Goal: Task Accomplishment & Management: Use online tool/utility

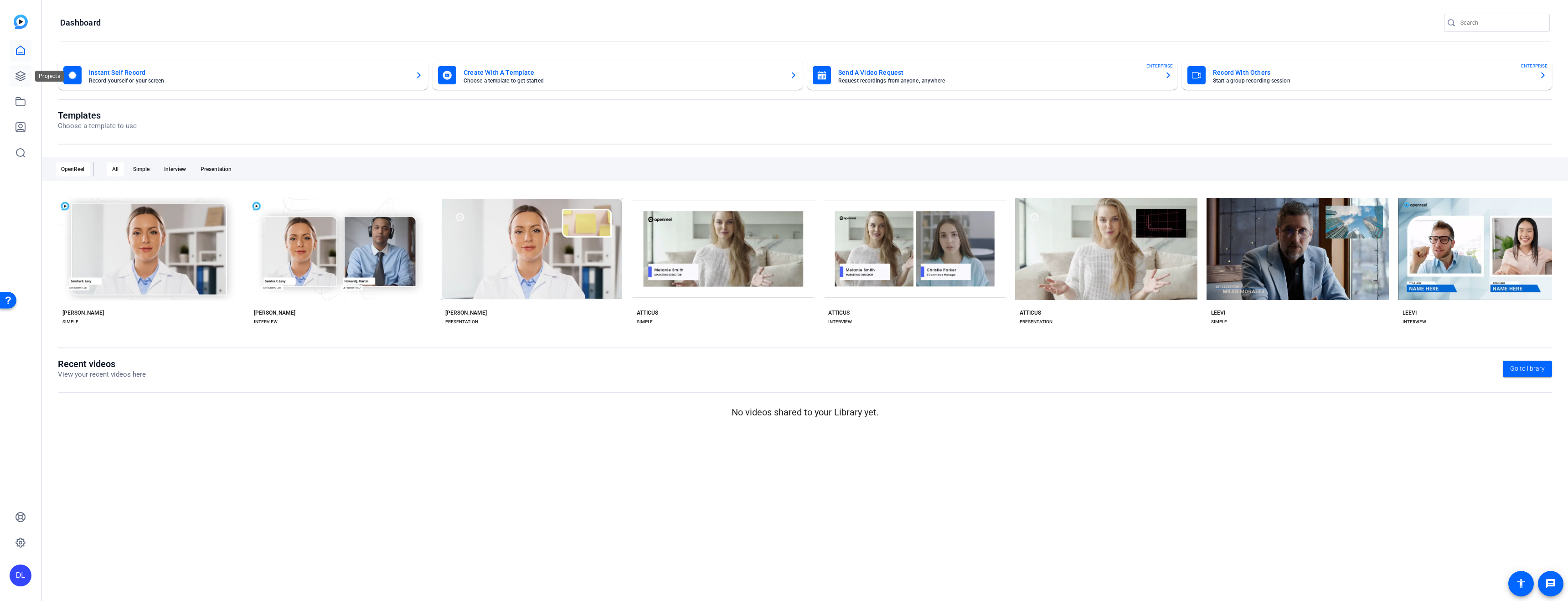
click at [13, 77] on link at bounding box center [21, 76] width 22 height 22
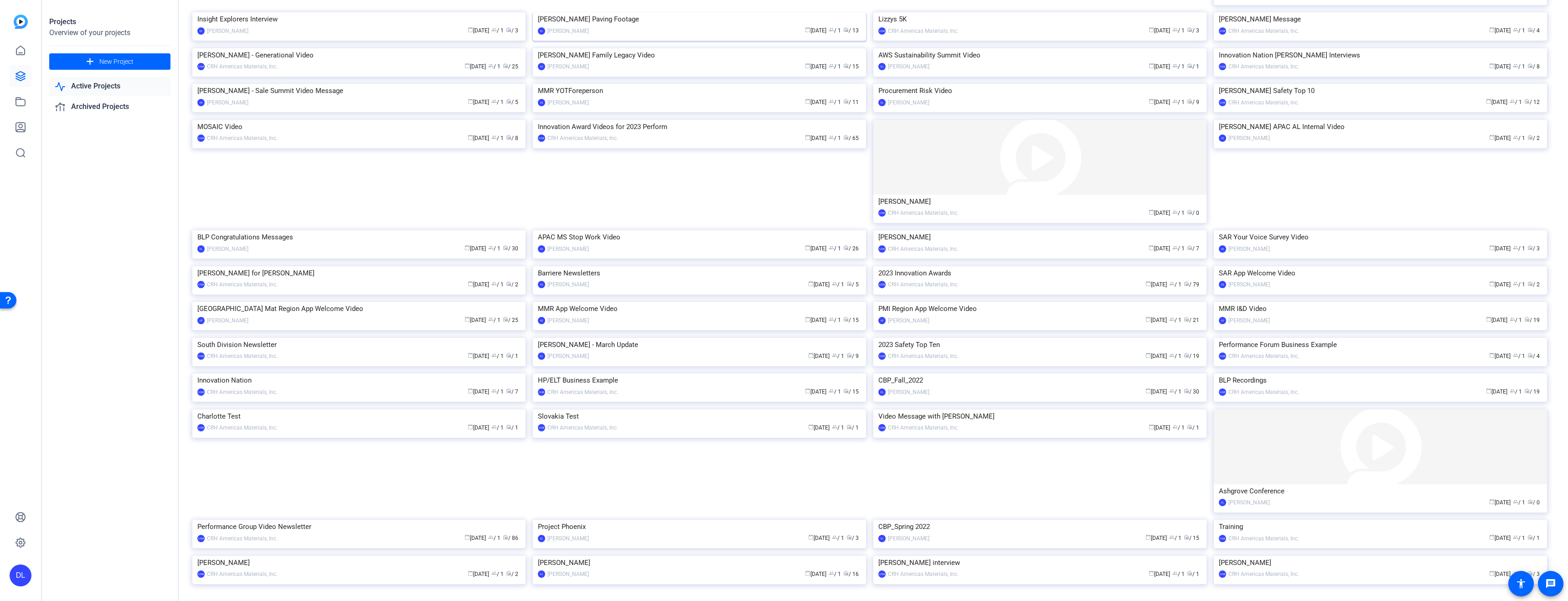
scroll to position [413, 0]
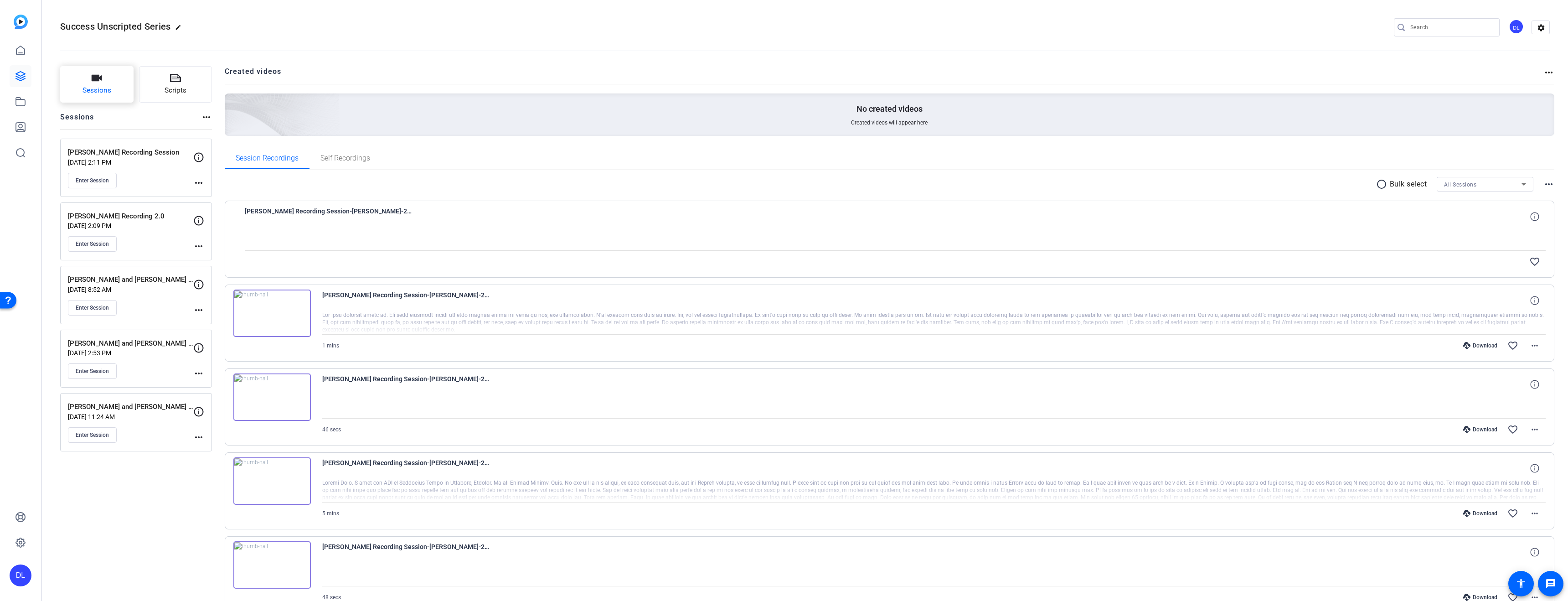
click at [104, 90] on span "Sessions" at bounding box center [97, 90] width 29 height 10
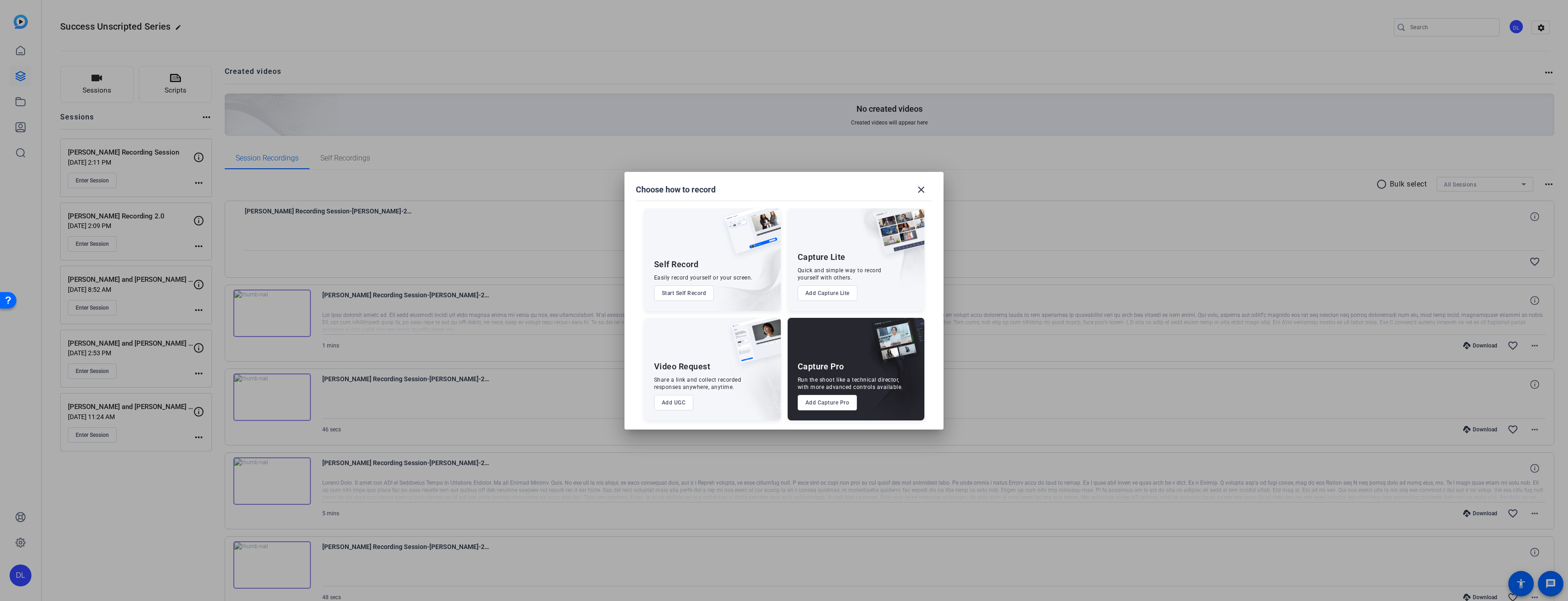
click at [844, 407] on button "Add Capture Pro" at bounding box center [827, 402] width 60 height 15
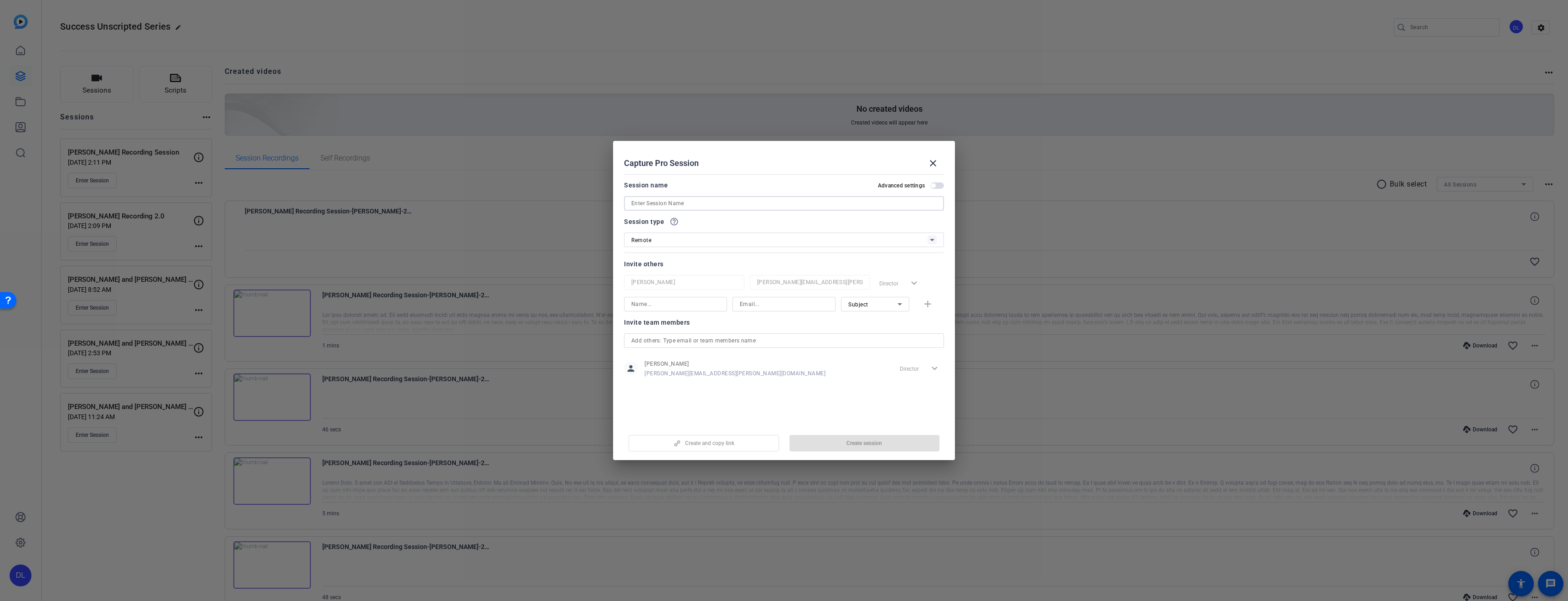
click at [702, 202] on input at bounding box center [784, 203] width 306 height 11
type input "Kurtys Card Recording Session"
click at [847, 441] on span "Create session" at bounding box center [864, 443] width 35 height 7
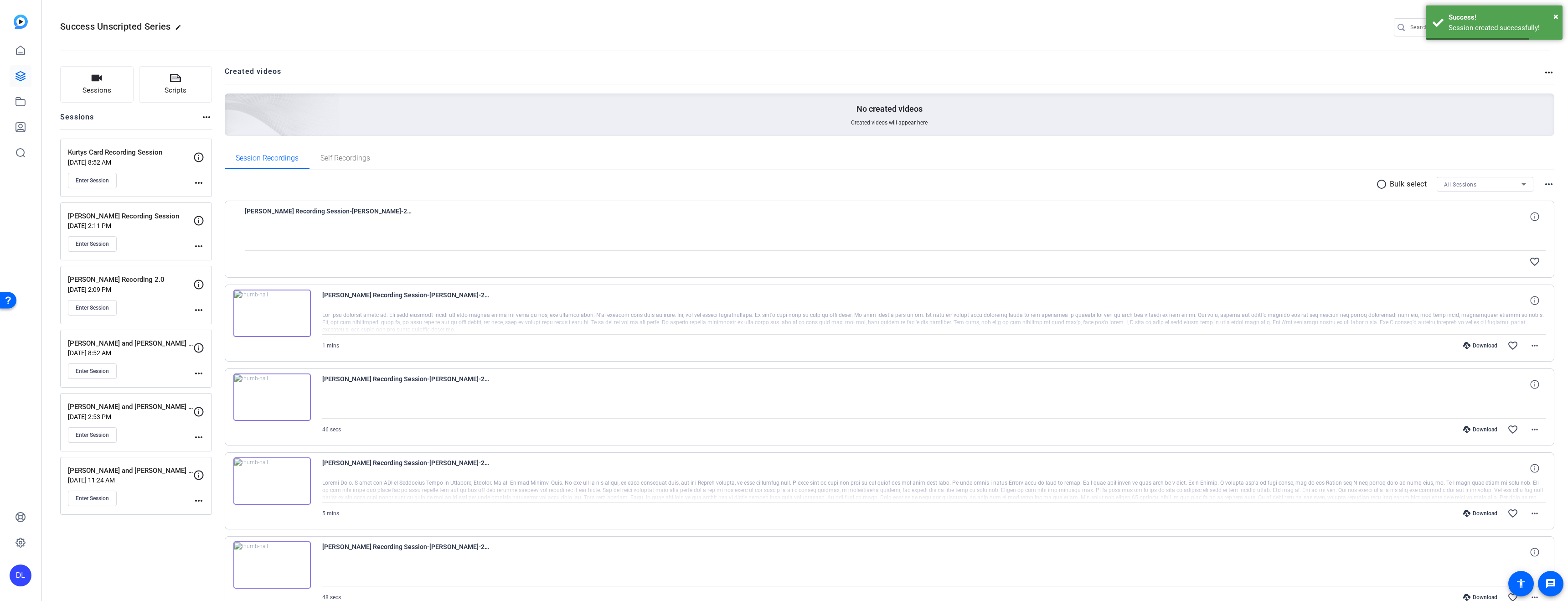
click at [197, 183] on mat-icon "more_horiz" at bounding box center [199, 183] width 11 height 11
click at [201, 194] on span "Edit Session" at bounding box center [221, 196] width 41 height 11
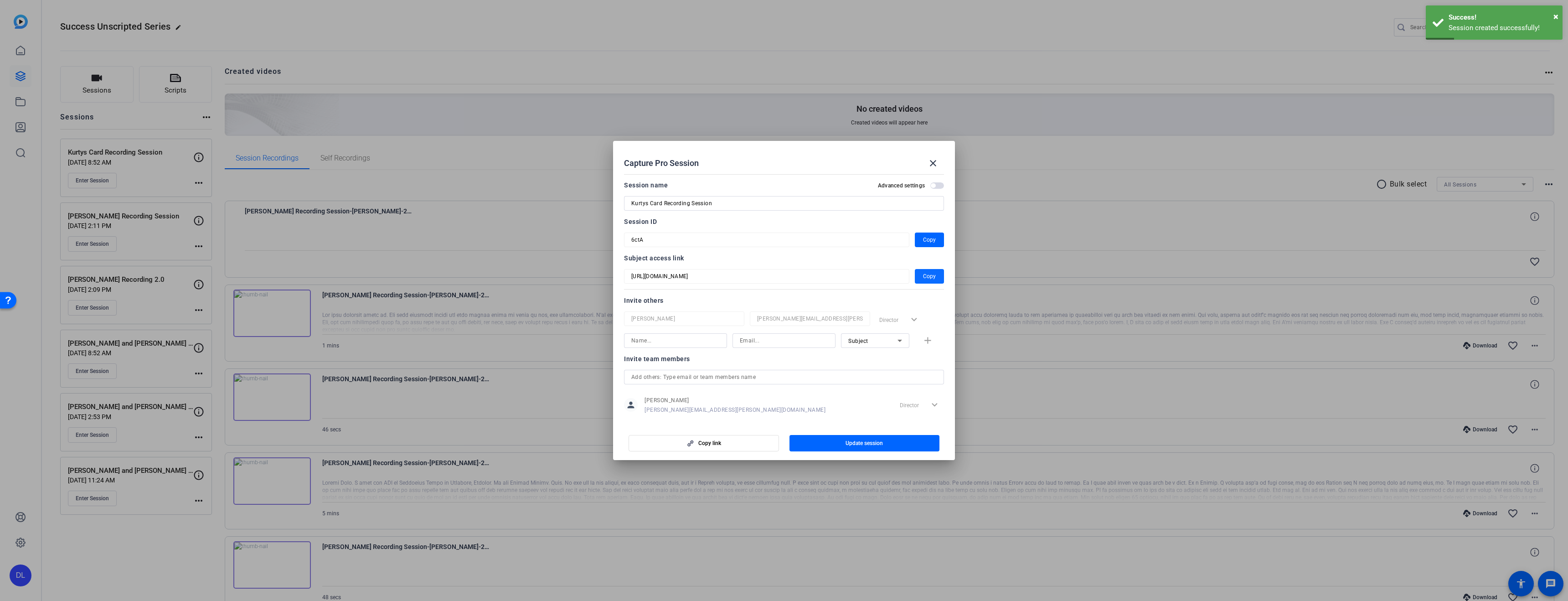
click at [923, 275] on span "Copy" at bounding box center [929, 276] width 13 height 11
